Goal: Information Seeking & Learning: Learn about a topic

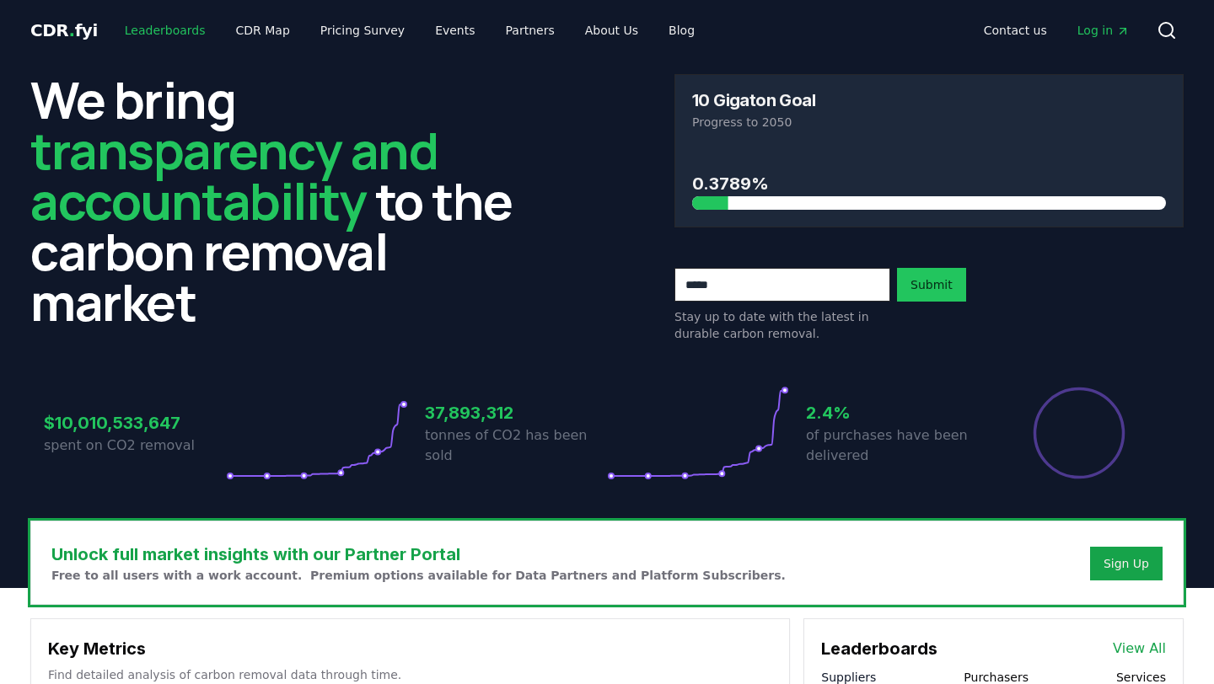
click at [159, 34] on link "Leaderboards" at bounding box center [165, 30] width 108 height 30
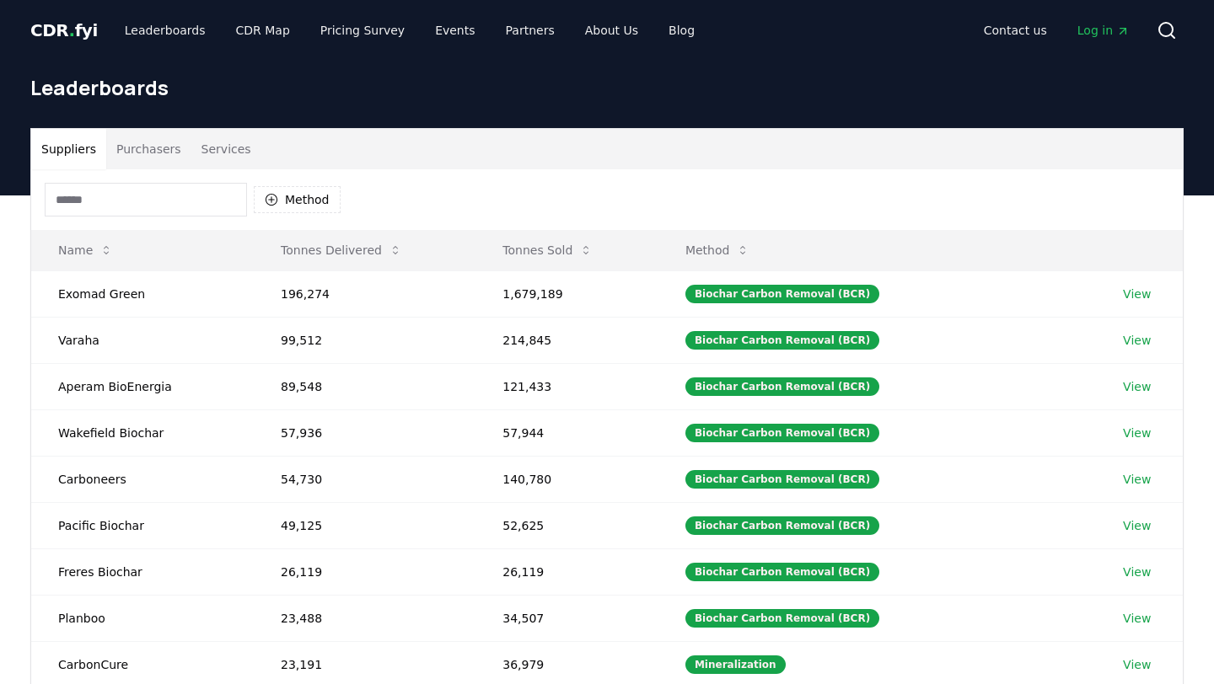
click at [170, 147] on button "Purchasers" at bounding box center [148, 149] width 85 height 40
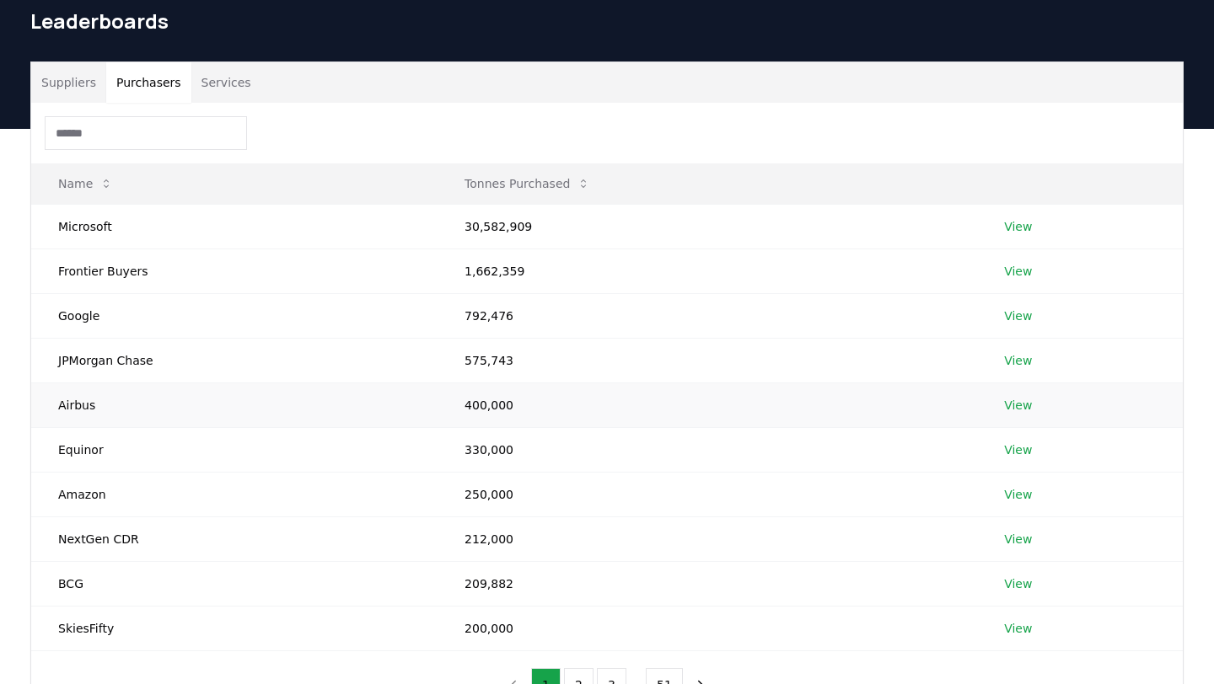
scroll to position [50, 0]
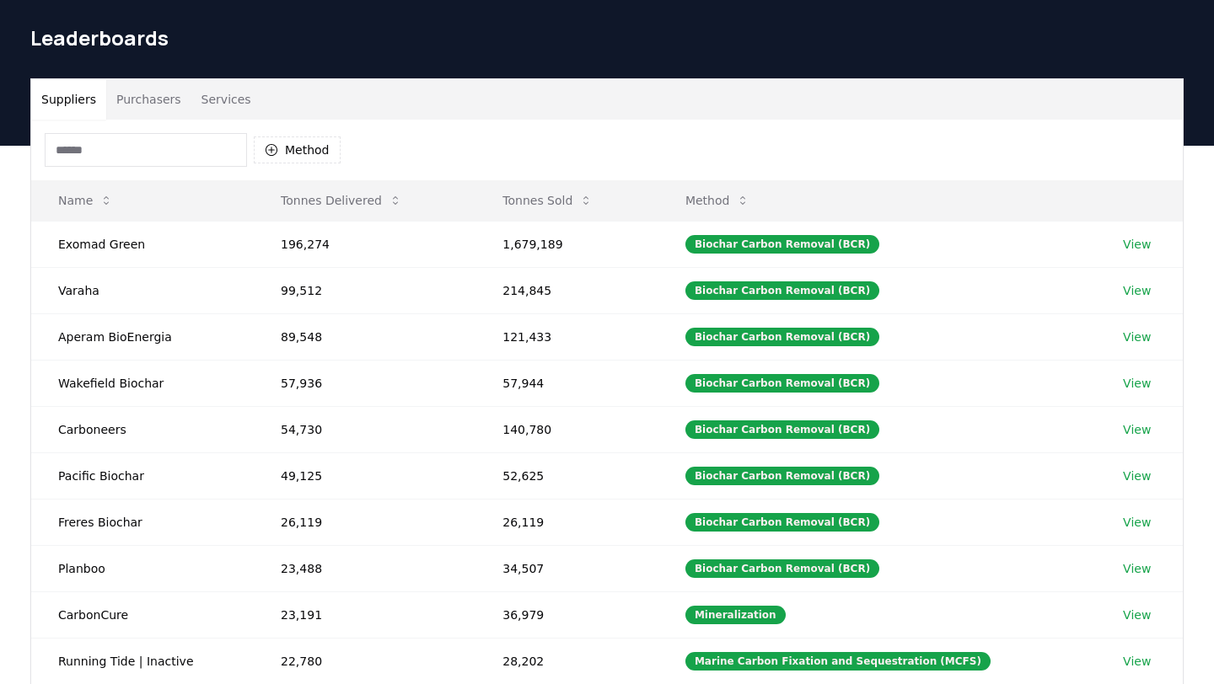
click at [73, 104] on button "Suppliers" at bounding box center [68, 99] width 75 height 40
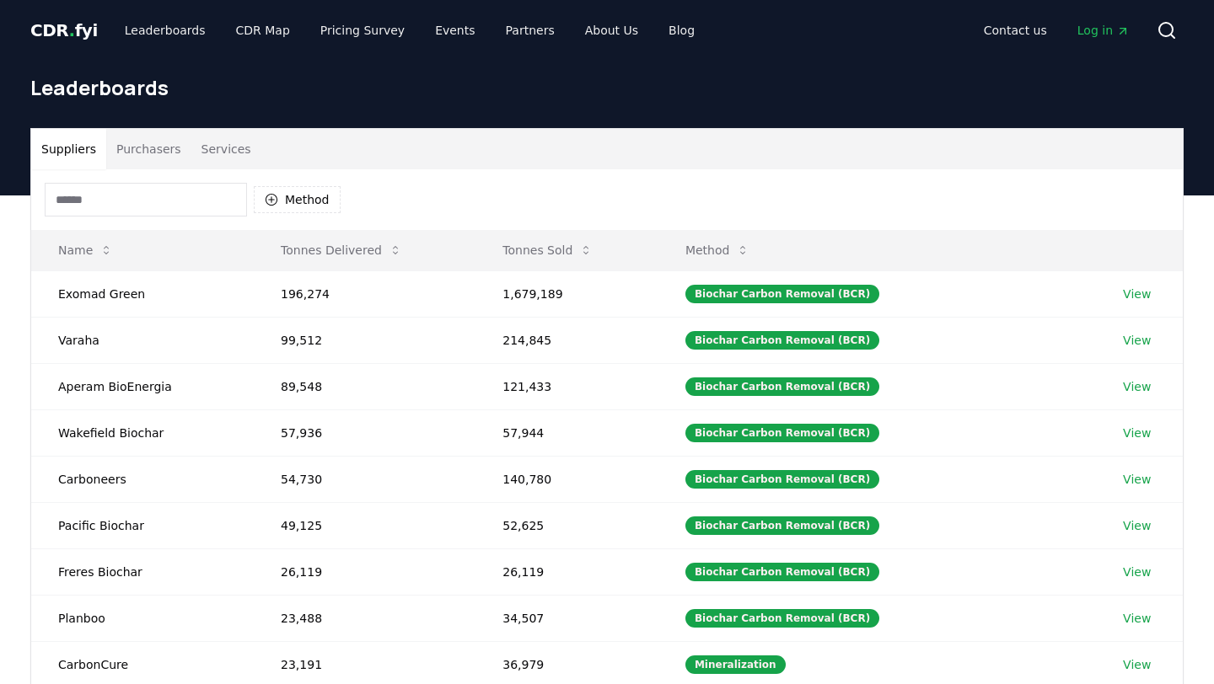
click at [206, 137] on button "Services" at bounding box center [226, 149] width 70 height 40
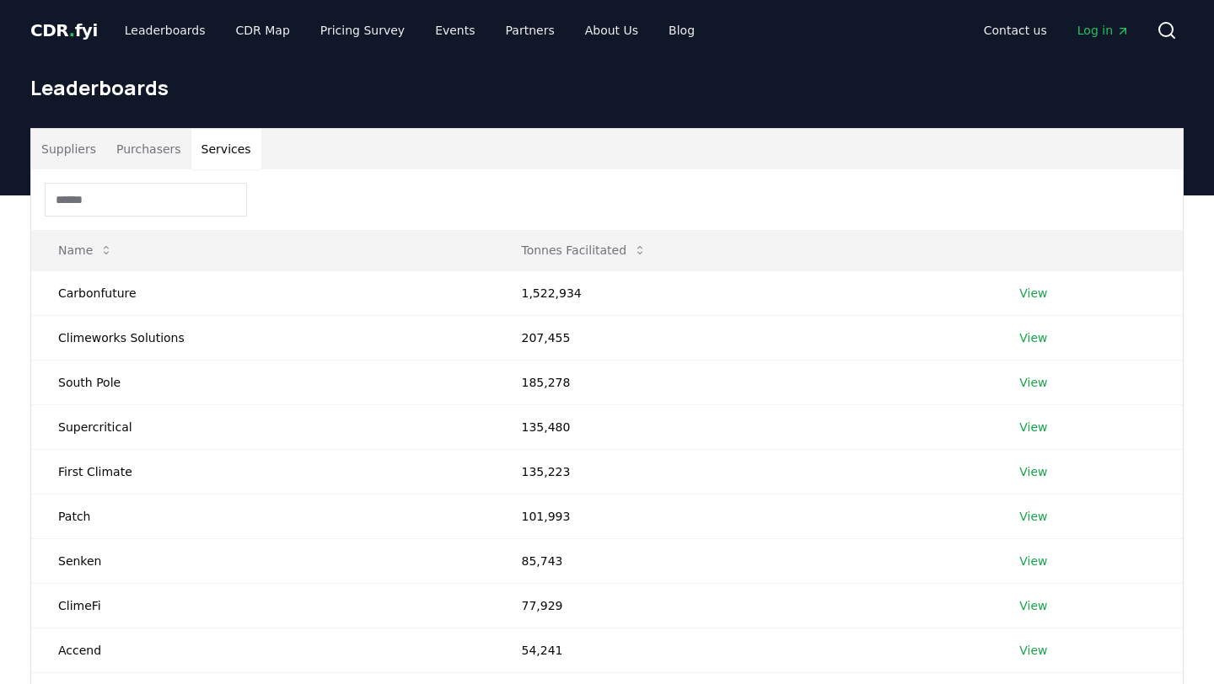
click at [148, 158] on button "Purchasers" at bounding box center [148, 149] width 85 height 40
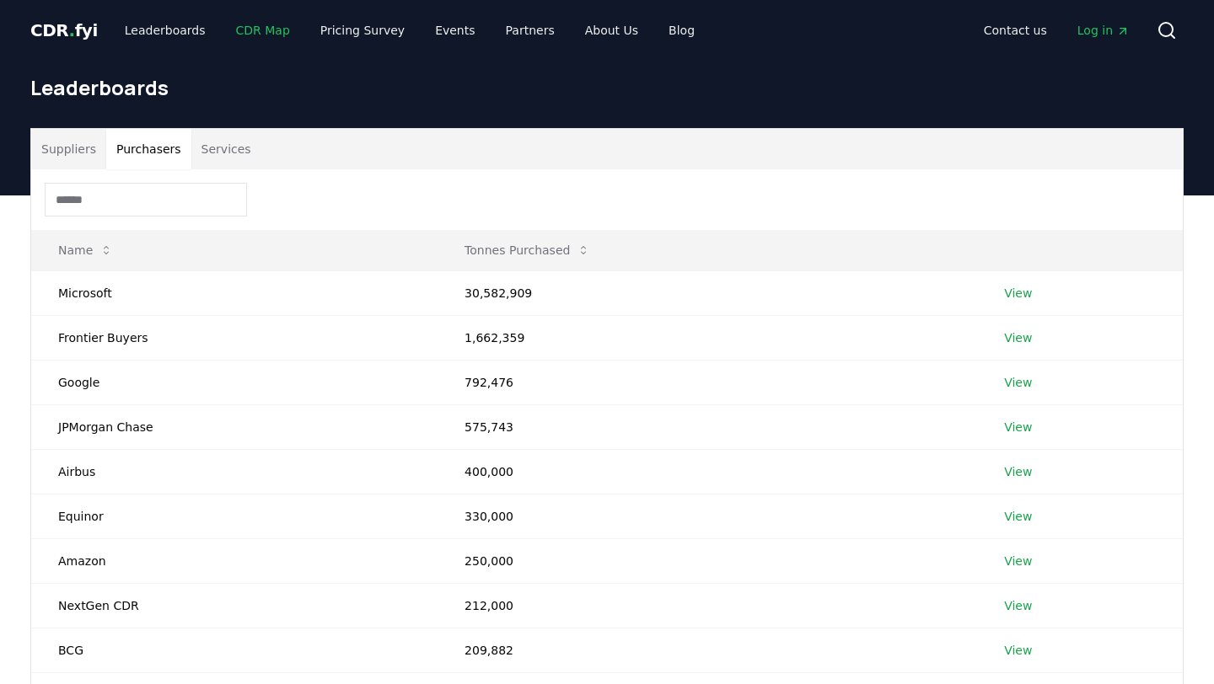
click at [249, 16] on link "CDR Map" at bounding box center [262, 30] width 81 height 30
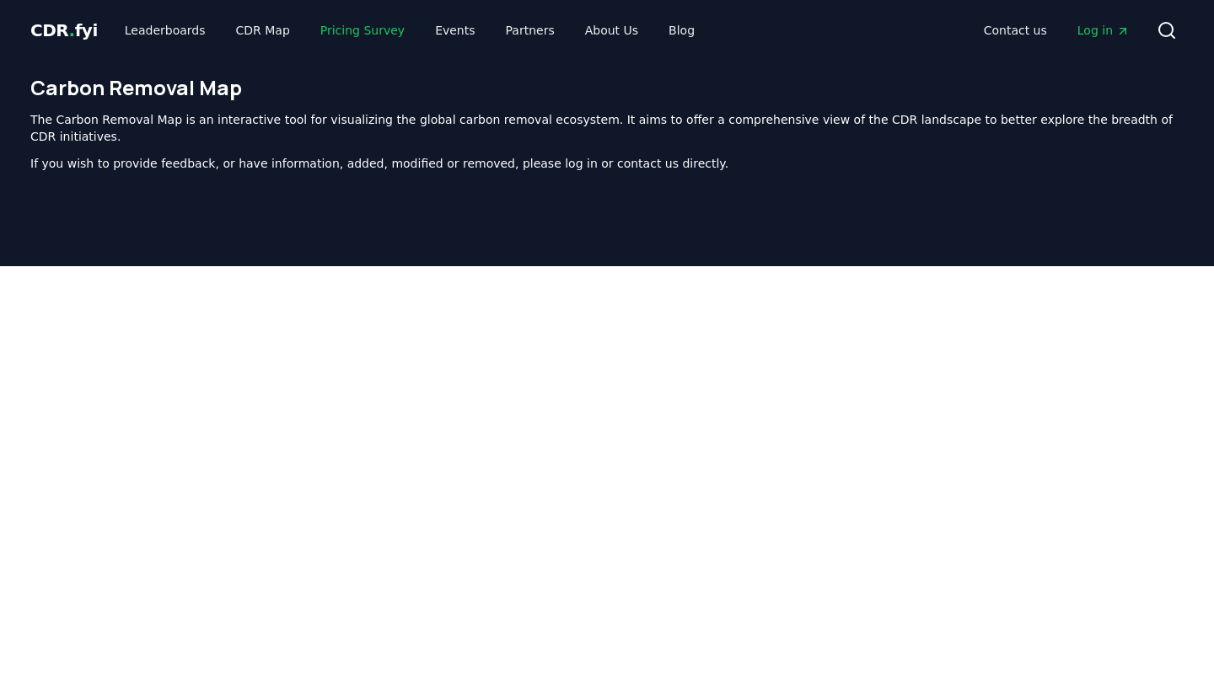
click at [351, 32] on link "Pricing Survey" at bounding box center [362, 30] width 111 height 30
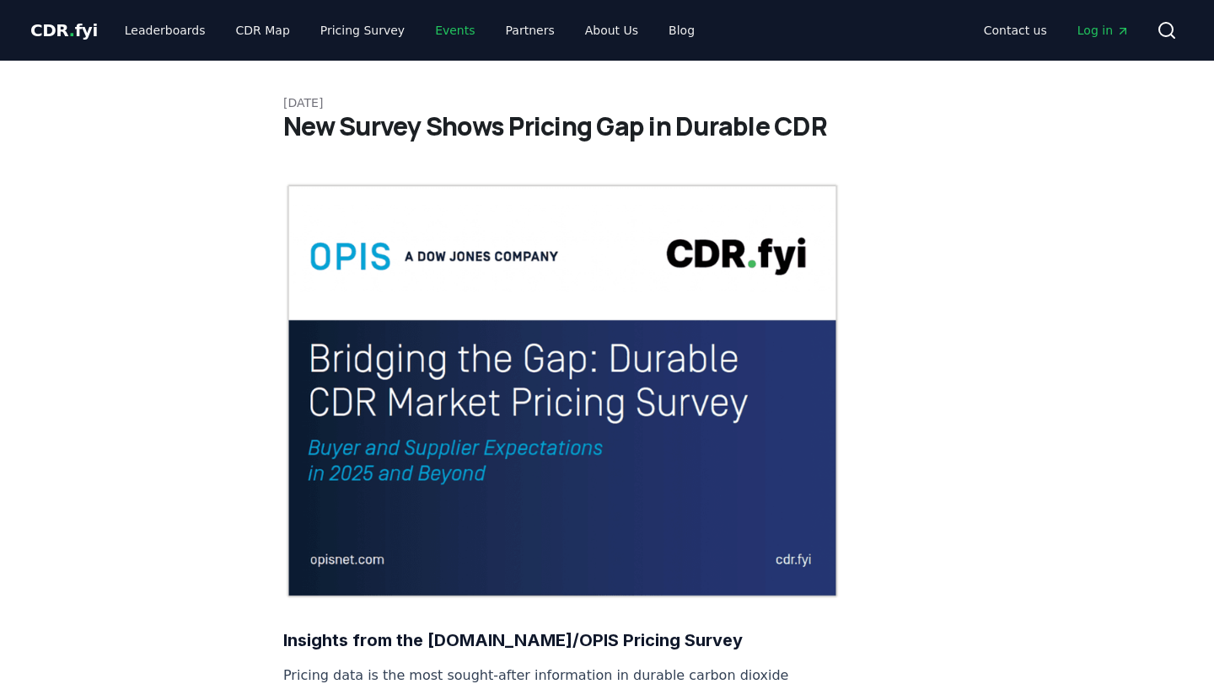
click at [441, 30] on link "Events" at bounding box center [454, 30] width 67 height 30
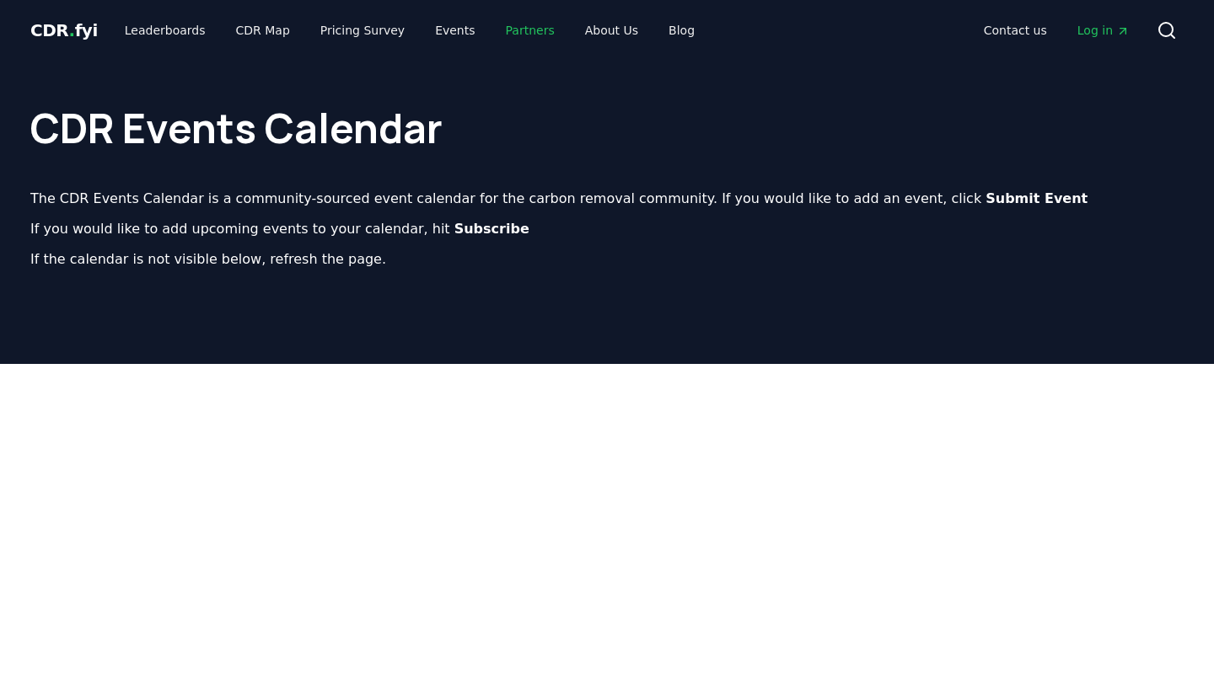
click at [535, 32] on link "Partners" at bounding box center [530, 30] width 76 height 30
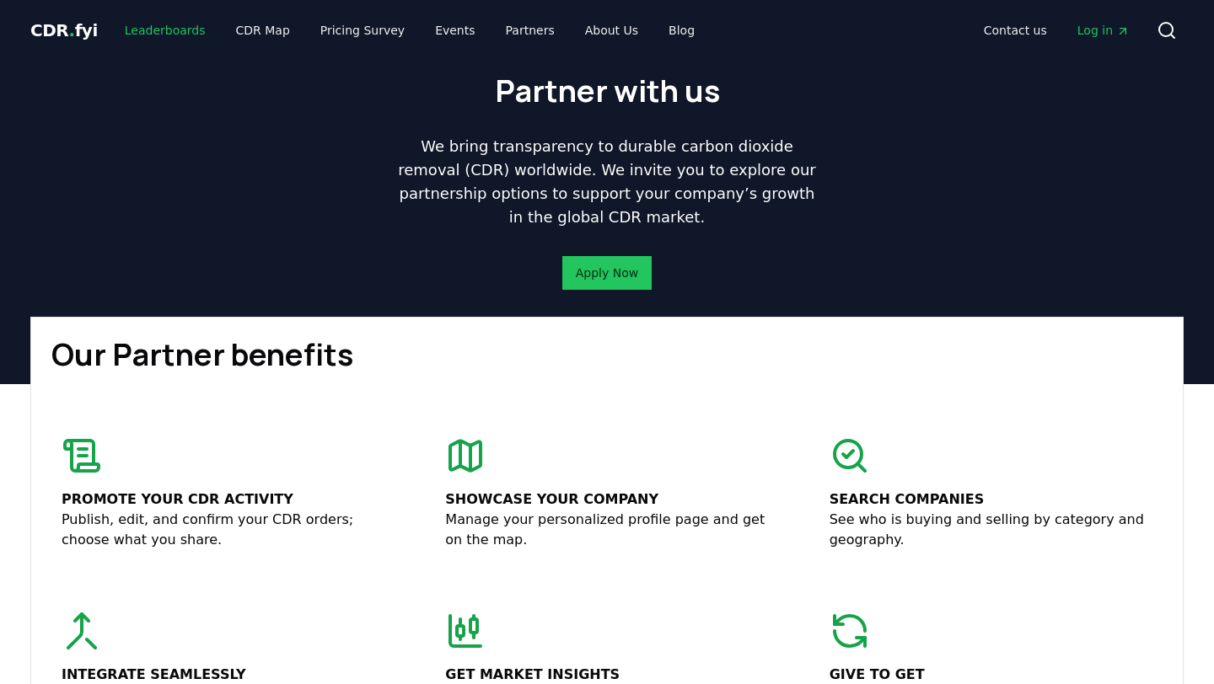
click at [145, 38] on link "Leaderboards" at bounding box center [165, 30] width 108 height 30
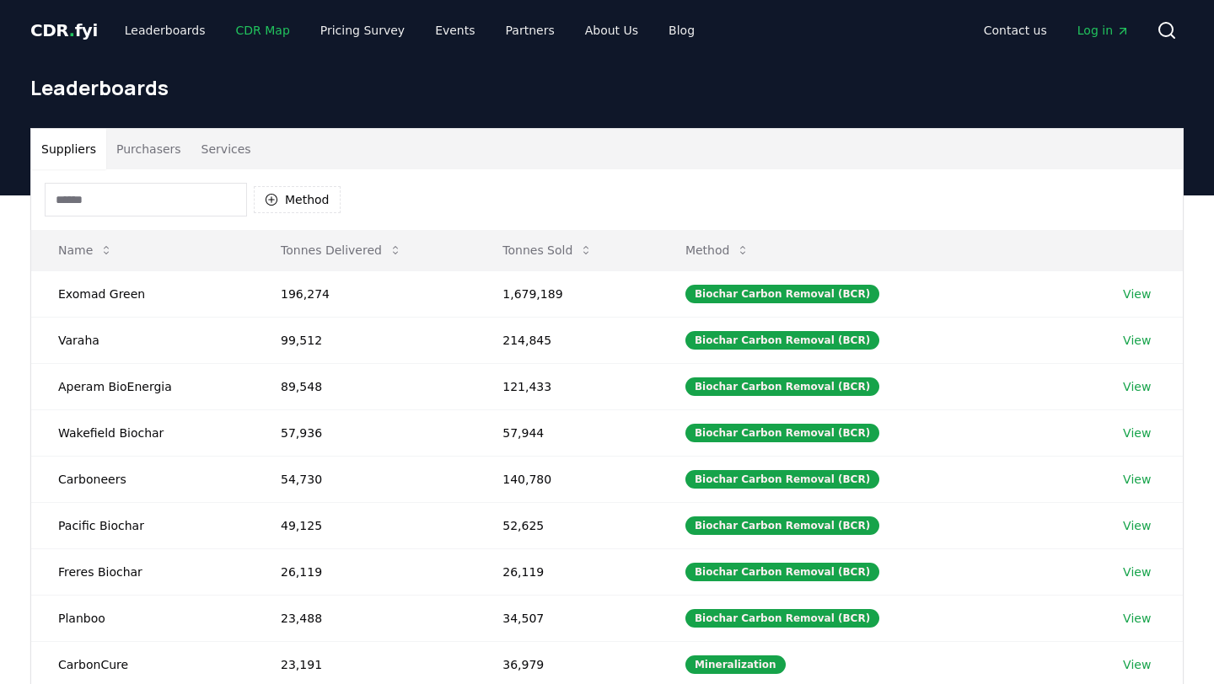
click at [238, 36] on link "CDR Map" at bounding box center [262, 30] width 81 height 30
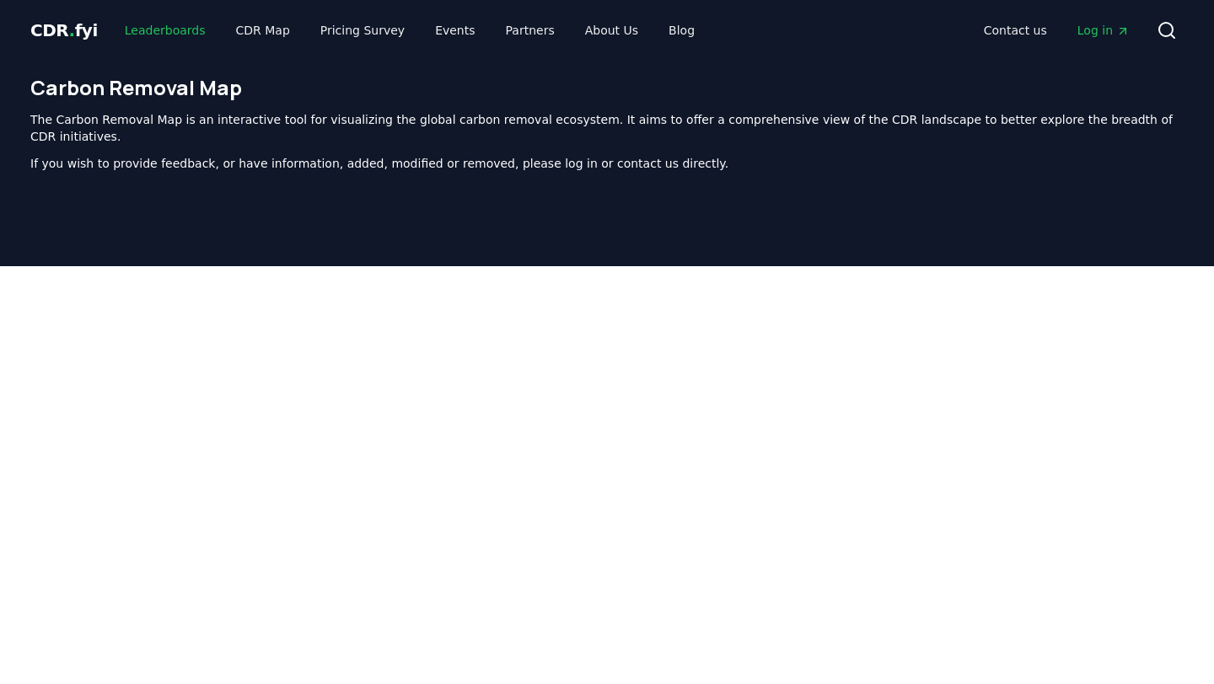
click at [183, 25] on link "Leaderboards" at bounding box center [165, 30] width 108 height 30
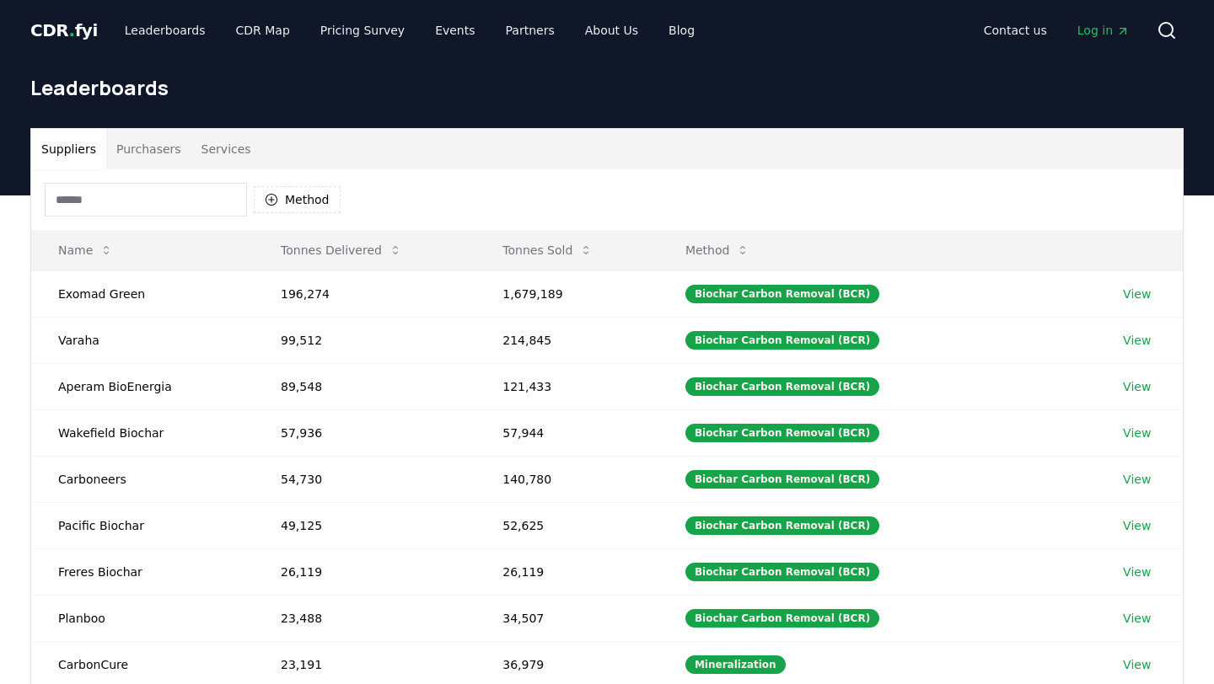
click at [140, 145] on button "Purchasers" at bounding box center [148, 149] width 85 height 40
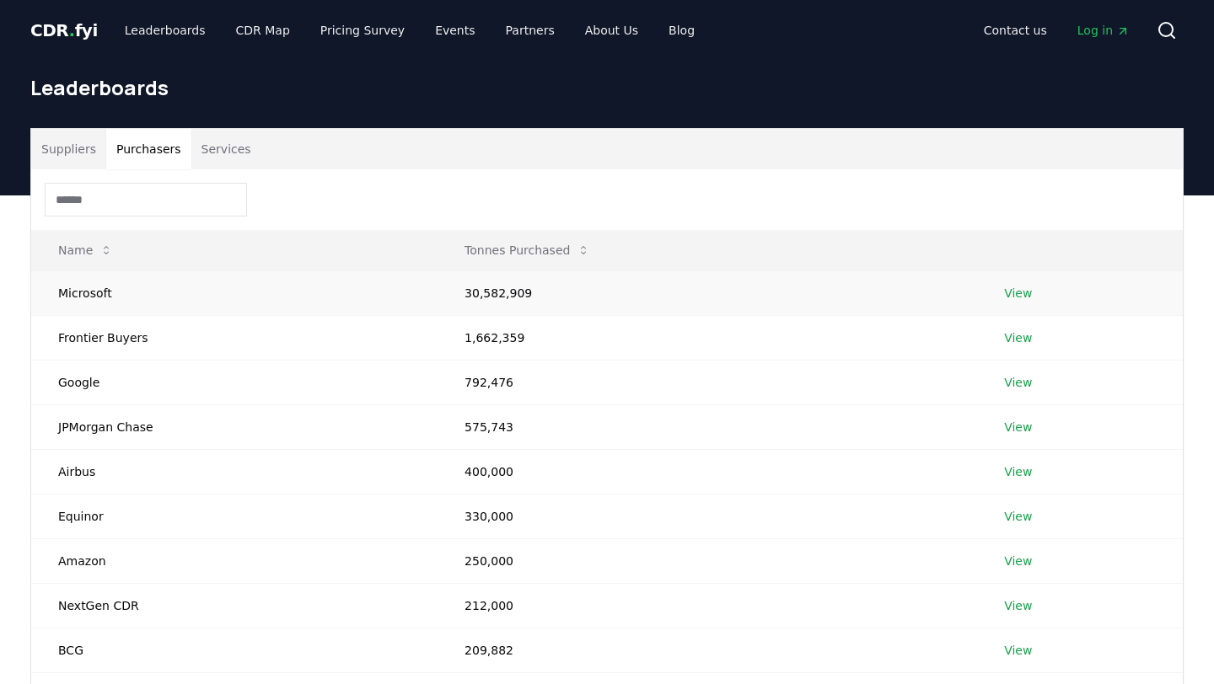
click at [1021, 287] on link "View" at bounding box center [1018, 293] width 28 height 17
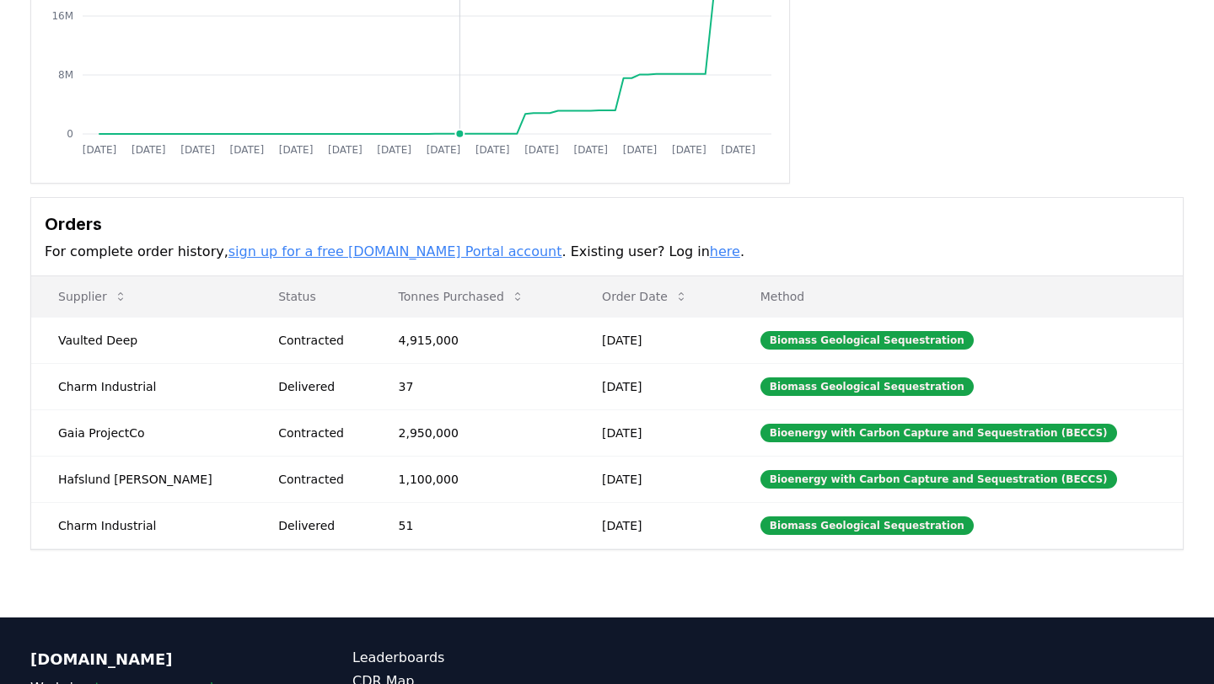
scroll to position [306, 0]
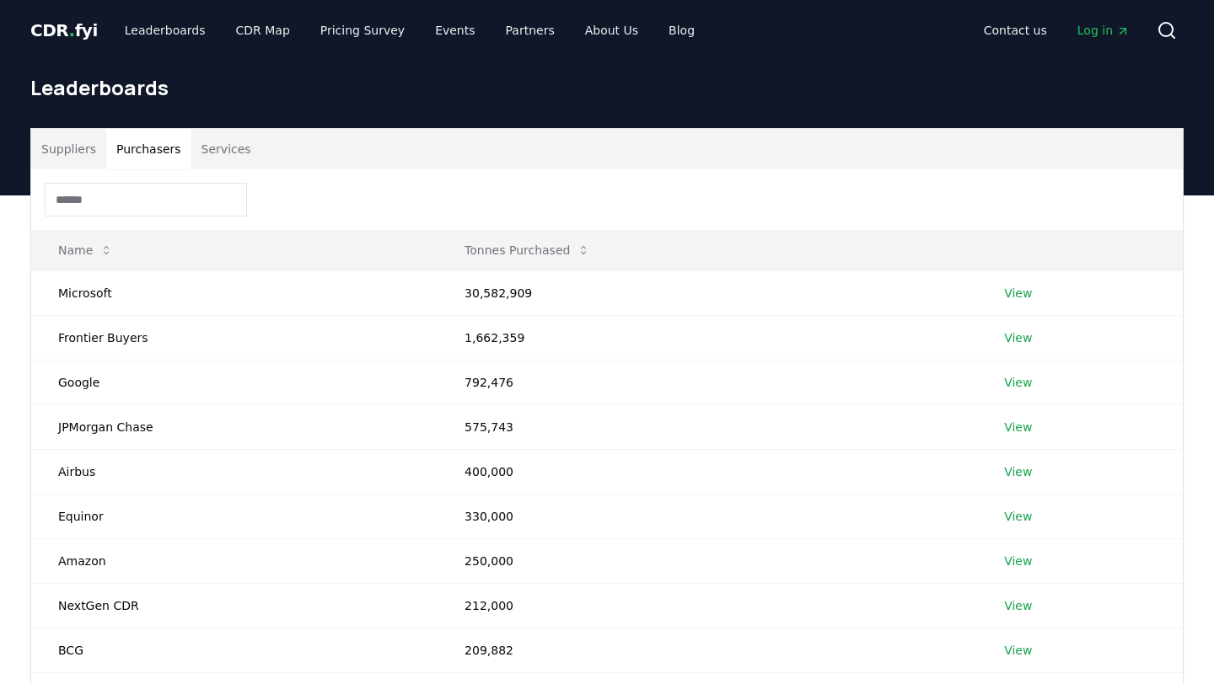
click at [166, 147] on button "Purchasers" at bounding box center [148, 149] width 85 height 40
click at [1025, 423] on link "View" at bounding box center [1018, 427] width 28 height 17
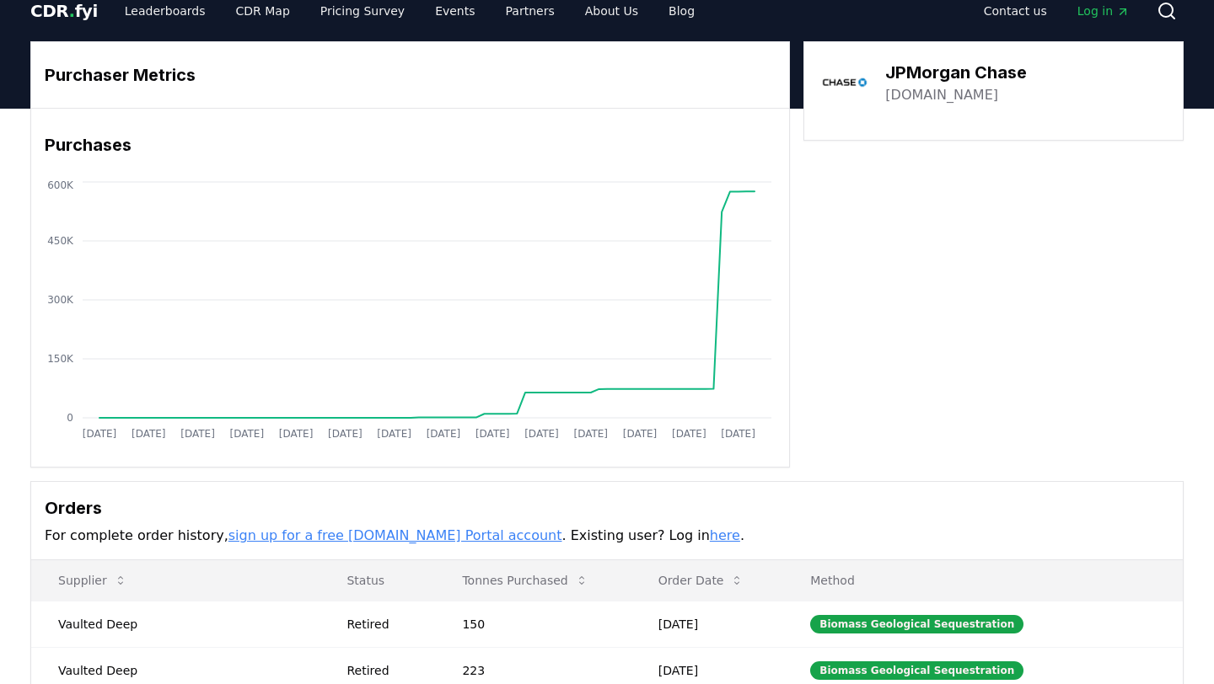
scroll to position [16, 0]
